Goal: Information Seeking & Learning: Find specific fact

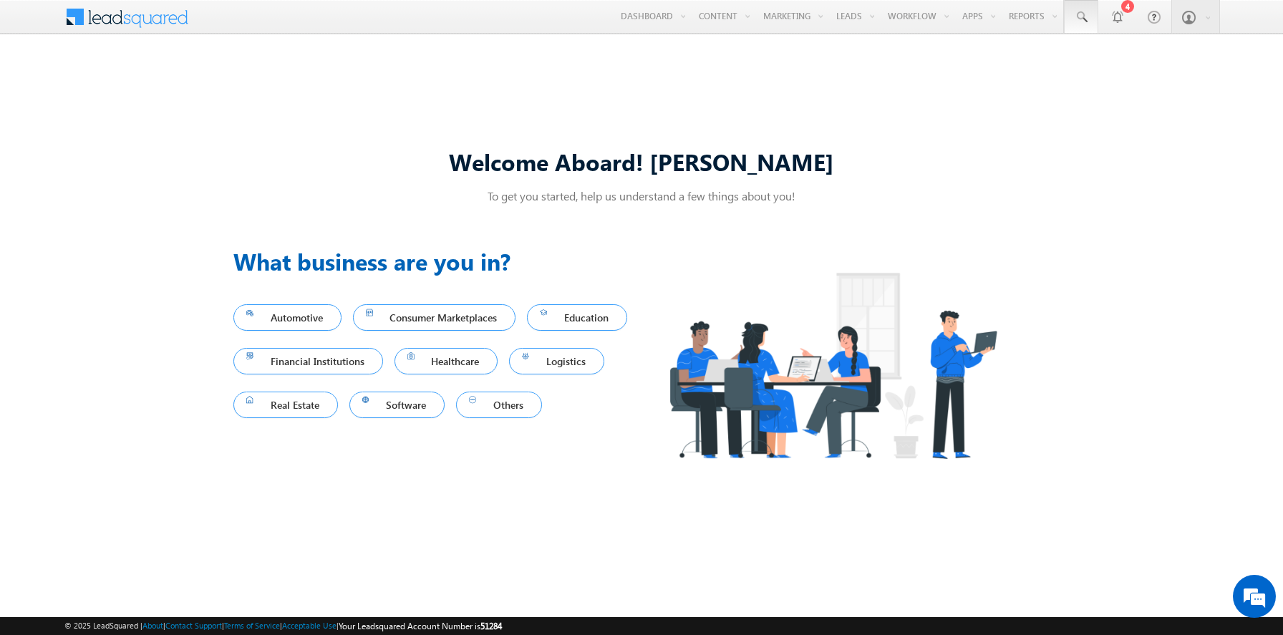
click at [1081, 17] on span at bounding box center [1081, 17] width 14 height 14
type input "8907318999"
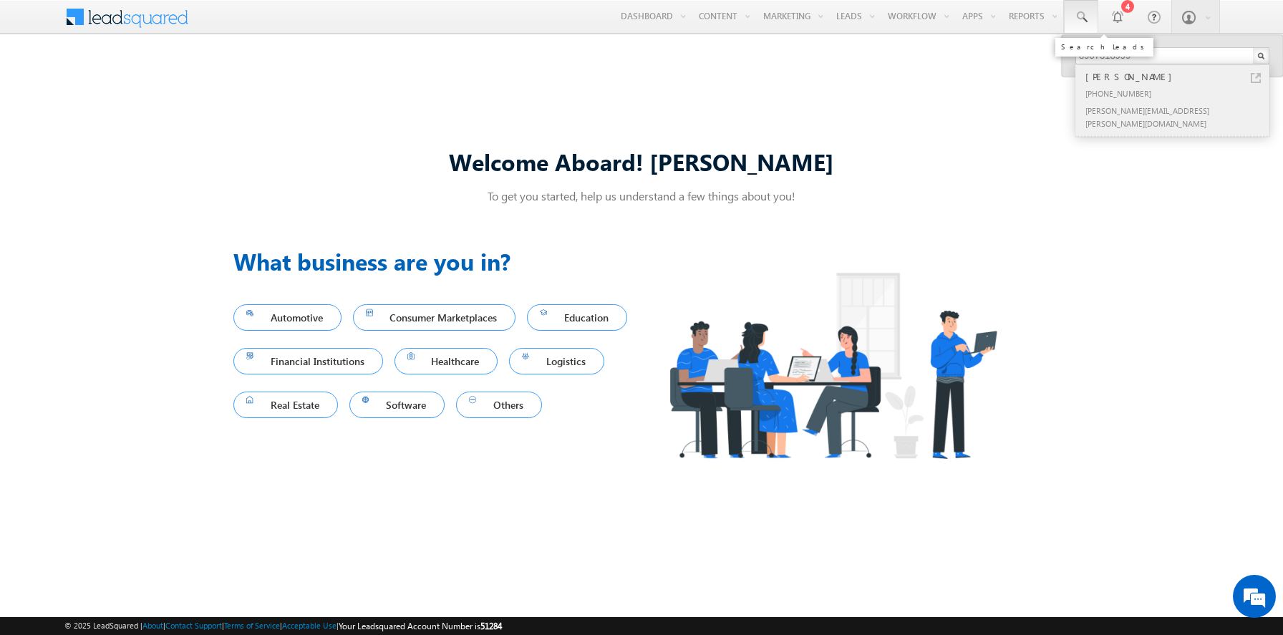
click at [1178, 77] on div "[PERSON_NAME]" at bounding box center [1178, 77] width 192 height 16
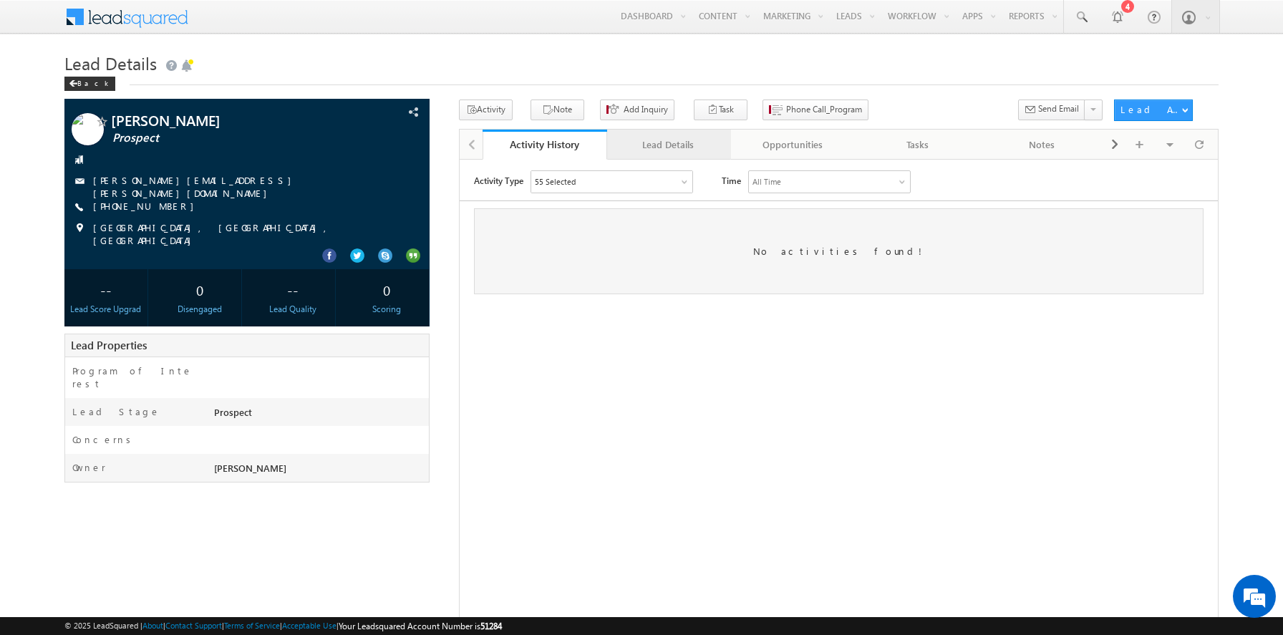
click at [668, 145] on div "Lead Details" at bounding box center [668, 144] width 100 height 17
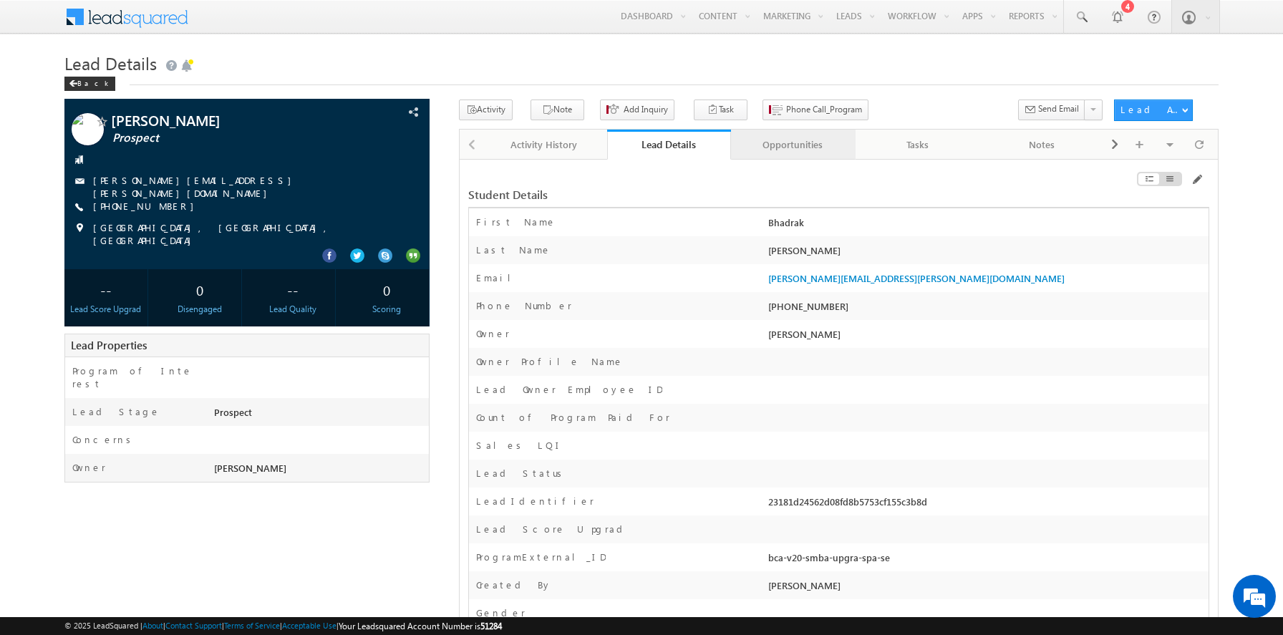
click at [792, 145] on div "Opportunities" at bounding box center [792, 144] width 100 height 17
